Goal: Information Seeking & Learning: Learn about a topic

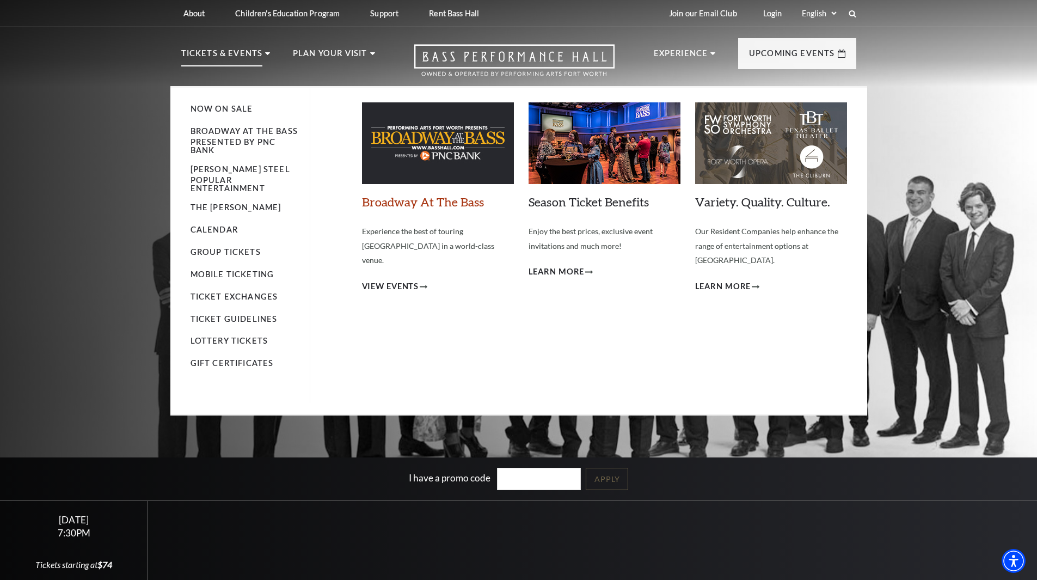
click at [404, 200] on link "Broadway At The Bass" at bounding box center [423, 201] width 122 height 15
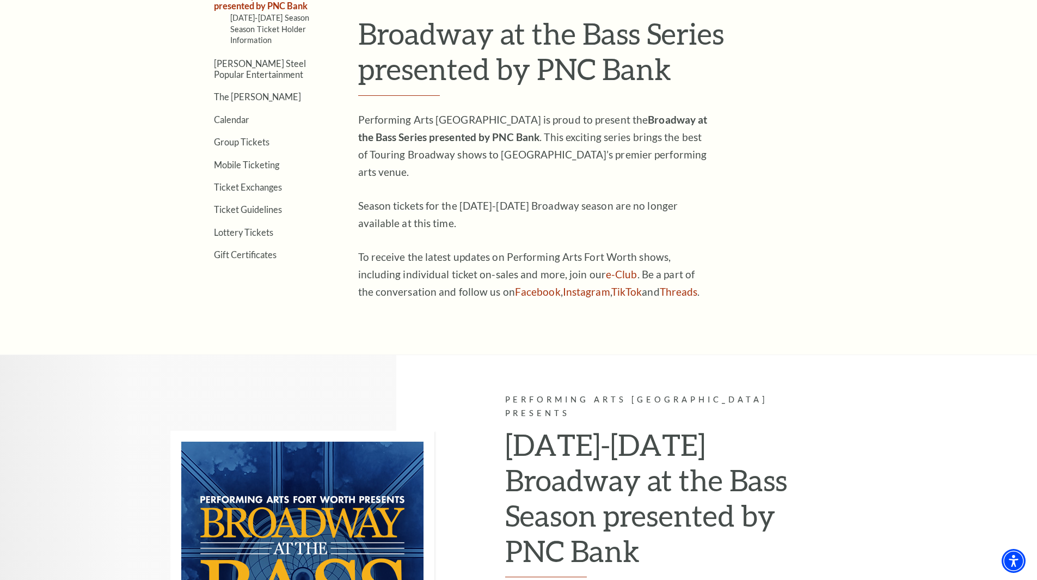
scroll to position [272, 0]
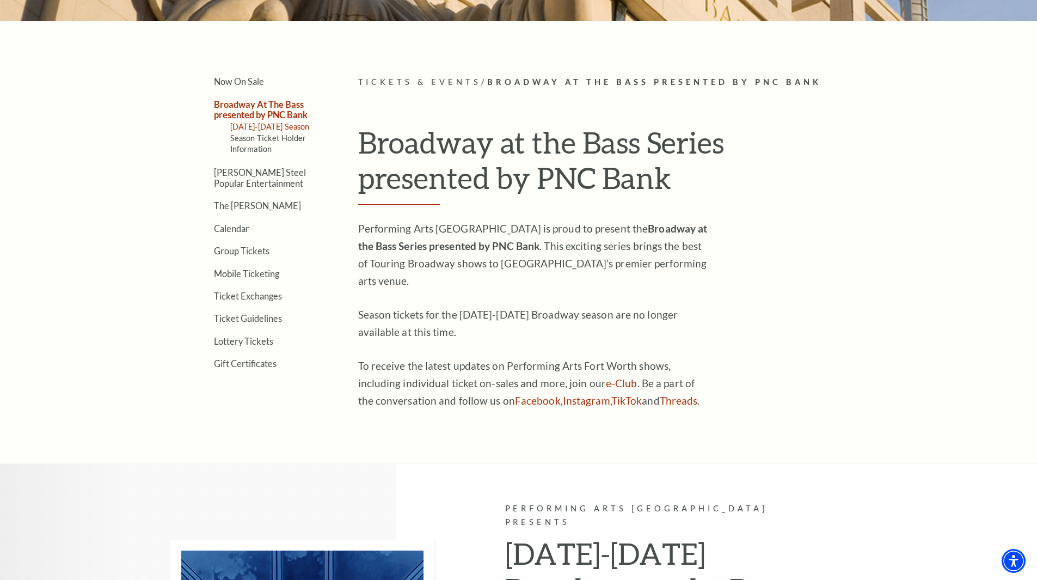
click at [279, 128] on link "[DATE]-[DATE] Season" at bounding box center [269, 126] width 79 height 9
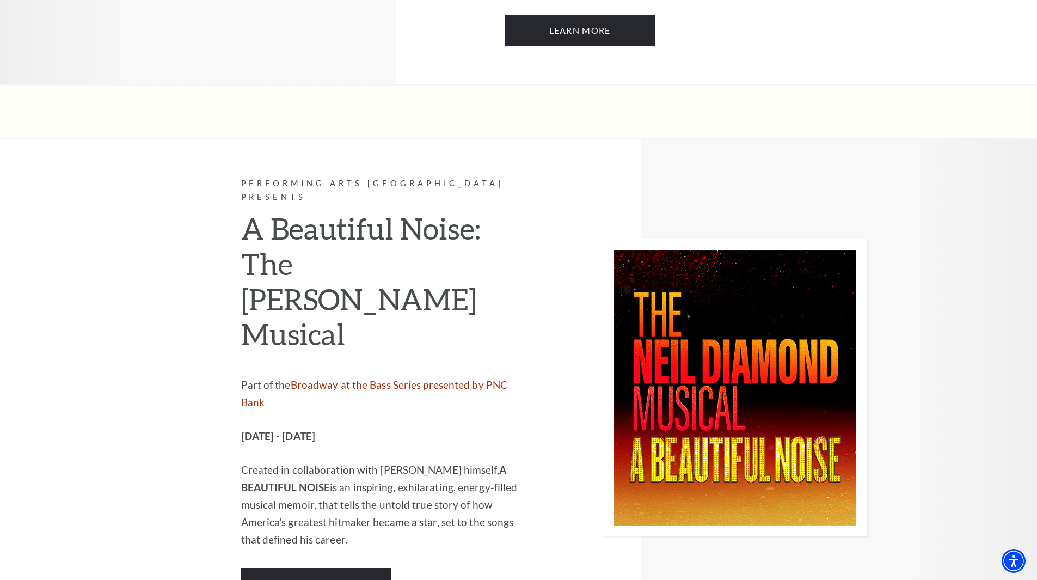
scroll to position [1687, 0]
